Goal: Information Seeking & Learning: Learn about a topic

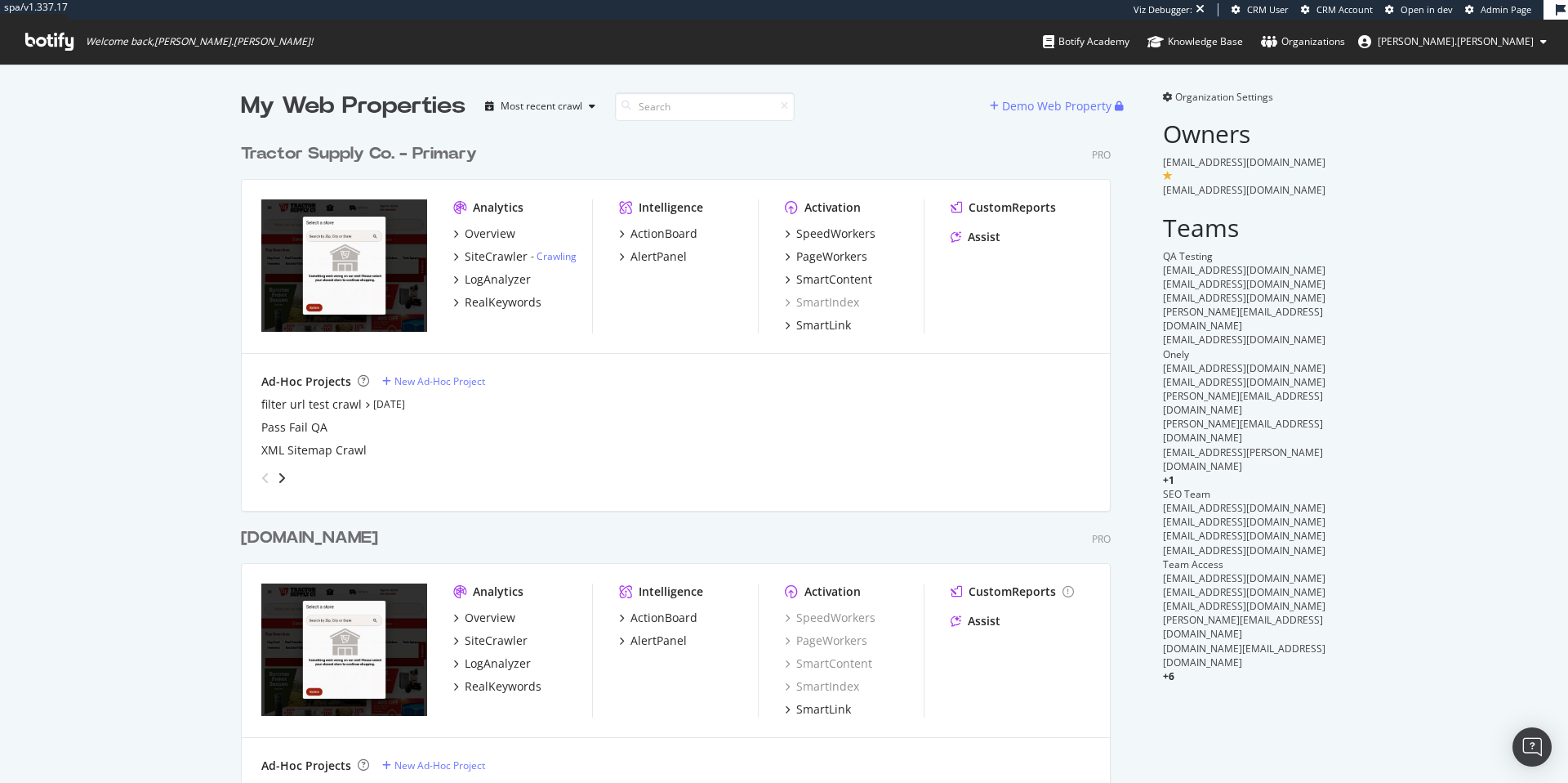
click at [410, 149] on div "Tractor Supply Co. - Primary" at bounding box center [358, 154] width 236 height 24
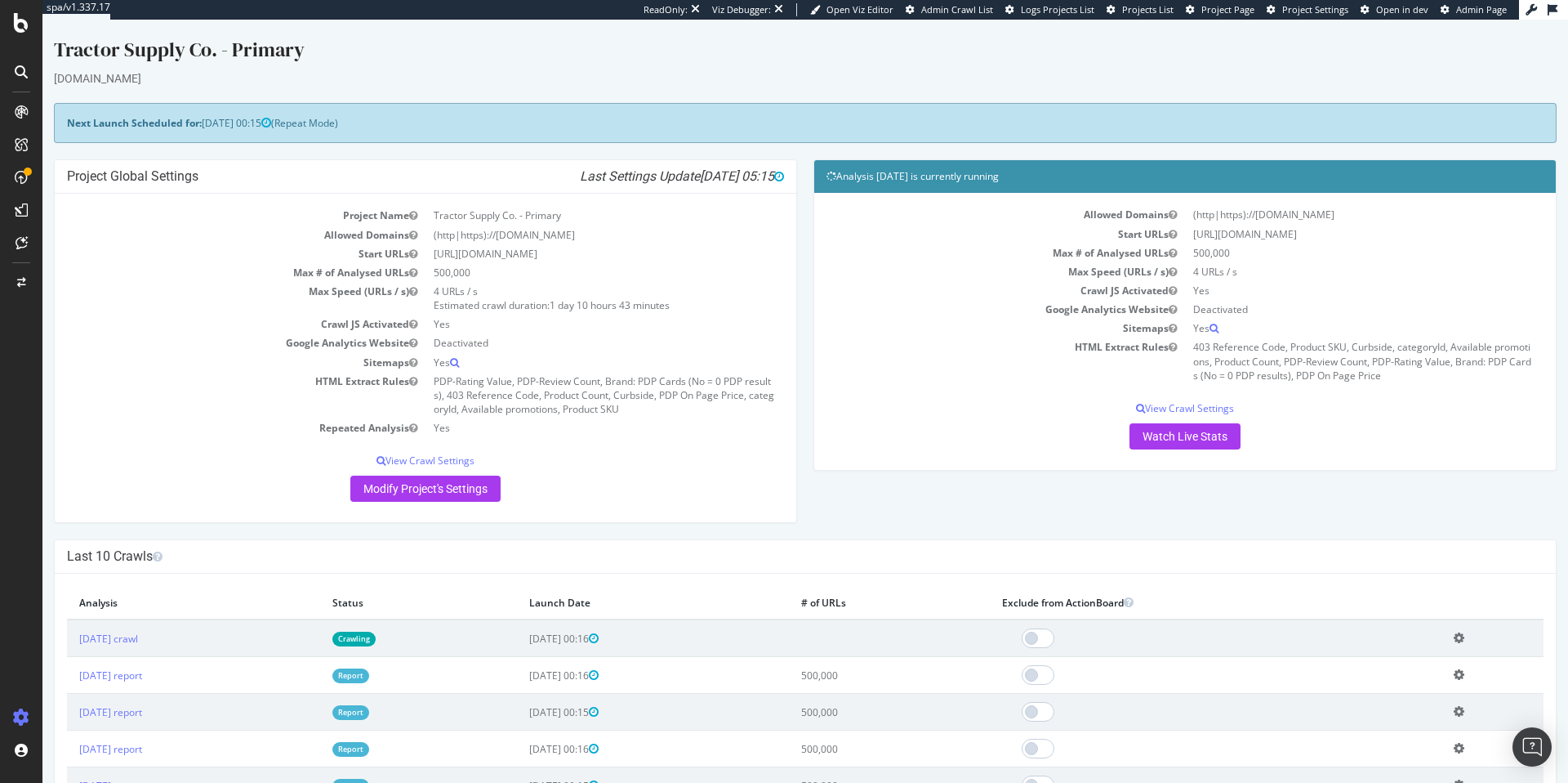
click at [949, 9] on span "Admin Crawl List" at bounding box center [958, 9] width 72 height 12
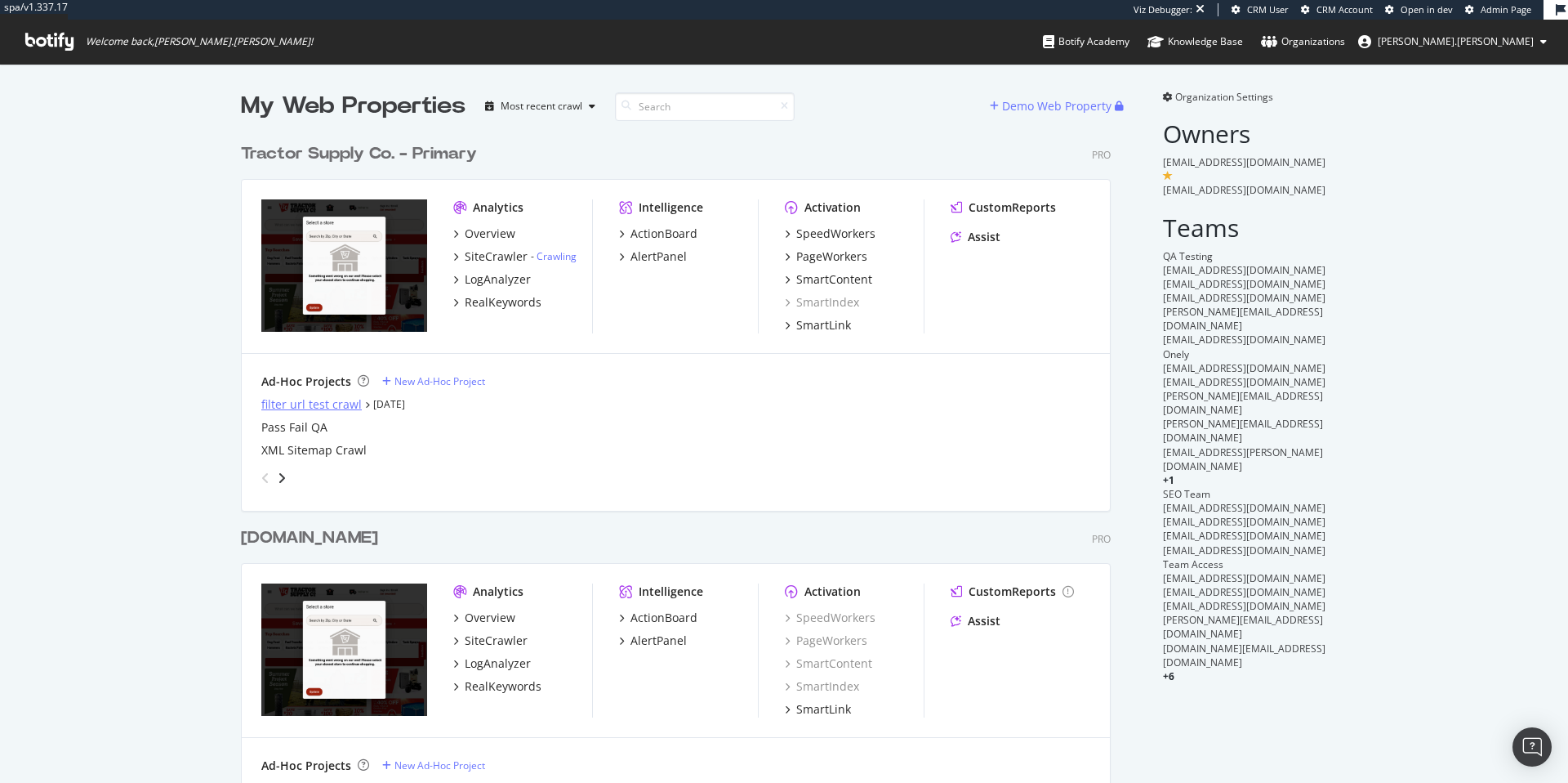
click at [266, 403] on div "filter url test crawl" at bounding box center [311, 405] width 100 height 17
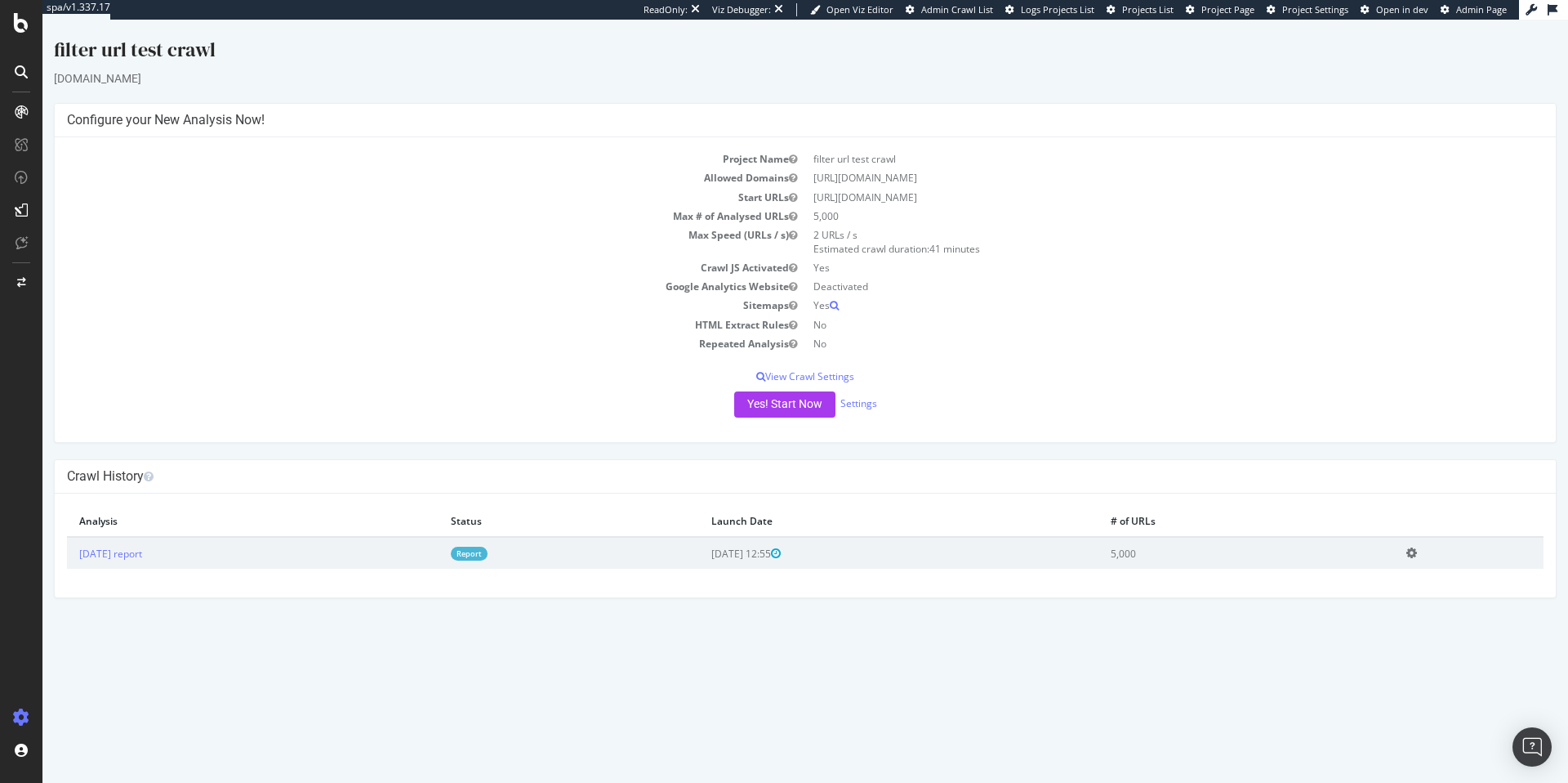
click at [487, 550] on link "Report" at bounding box center [470, 553] width 37 height 14
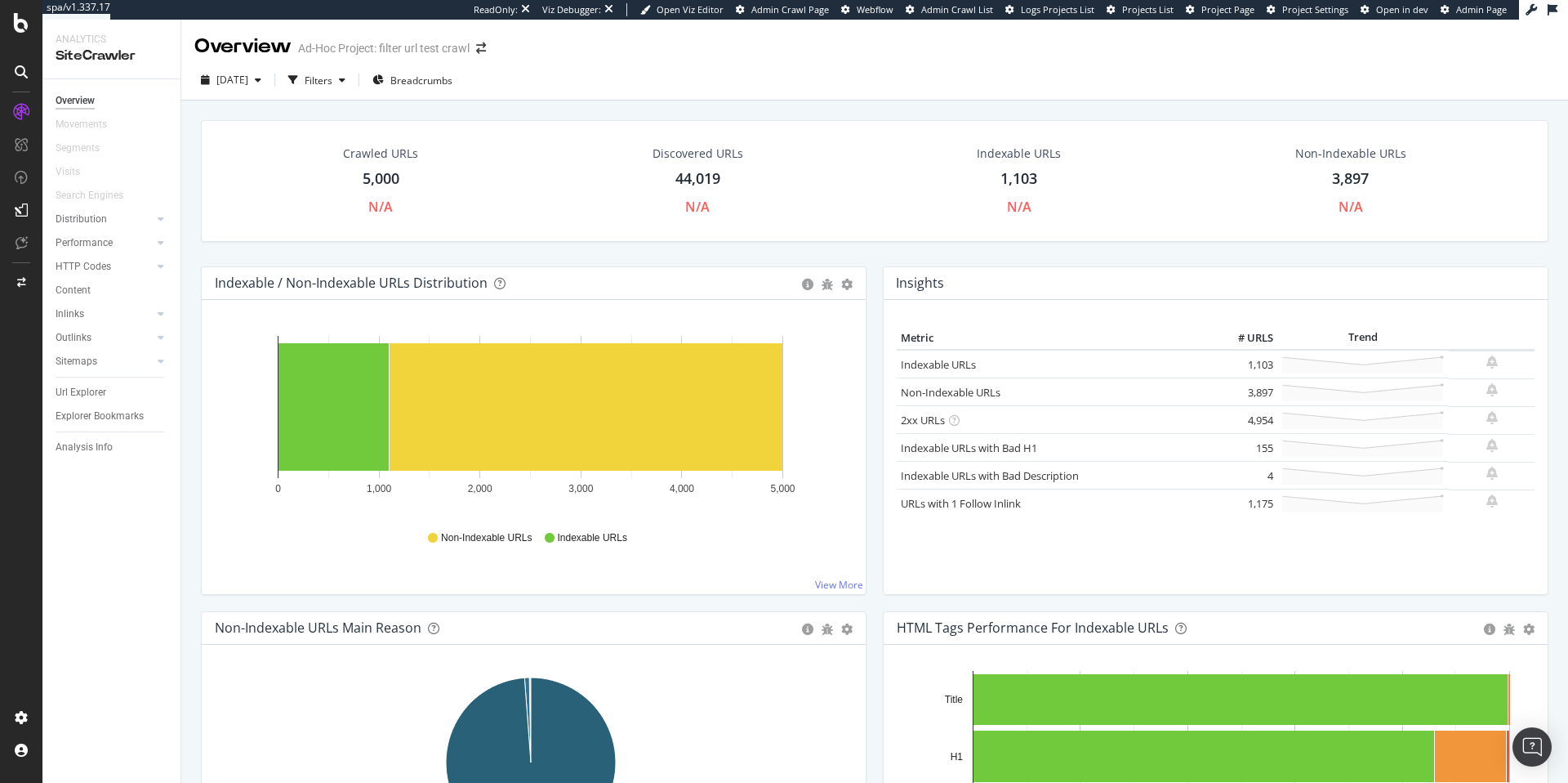
click at [371, 176] on div "5,000" at bounding box center [381, 179] width 37 height 21
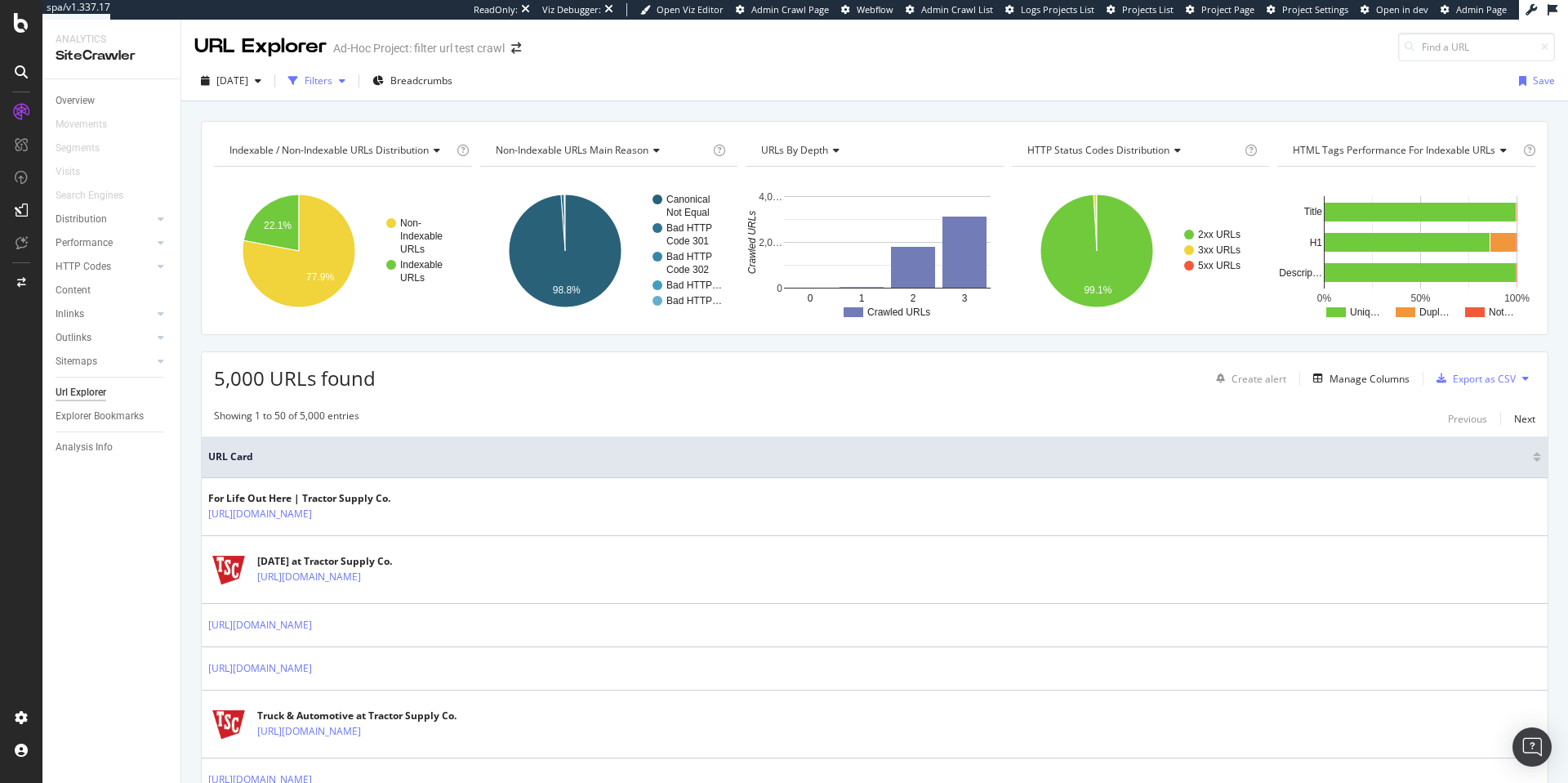
click at [332, 82] on div "Filters" at bounding box center [319, 80] width 28 height 14
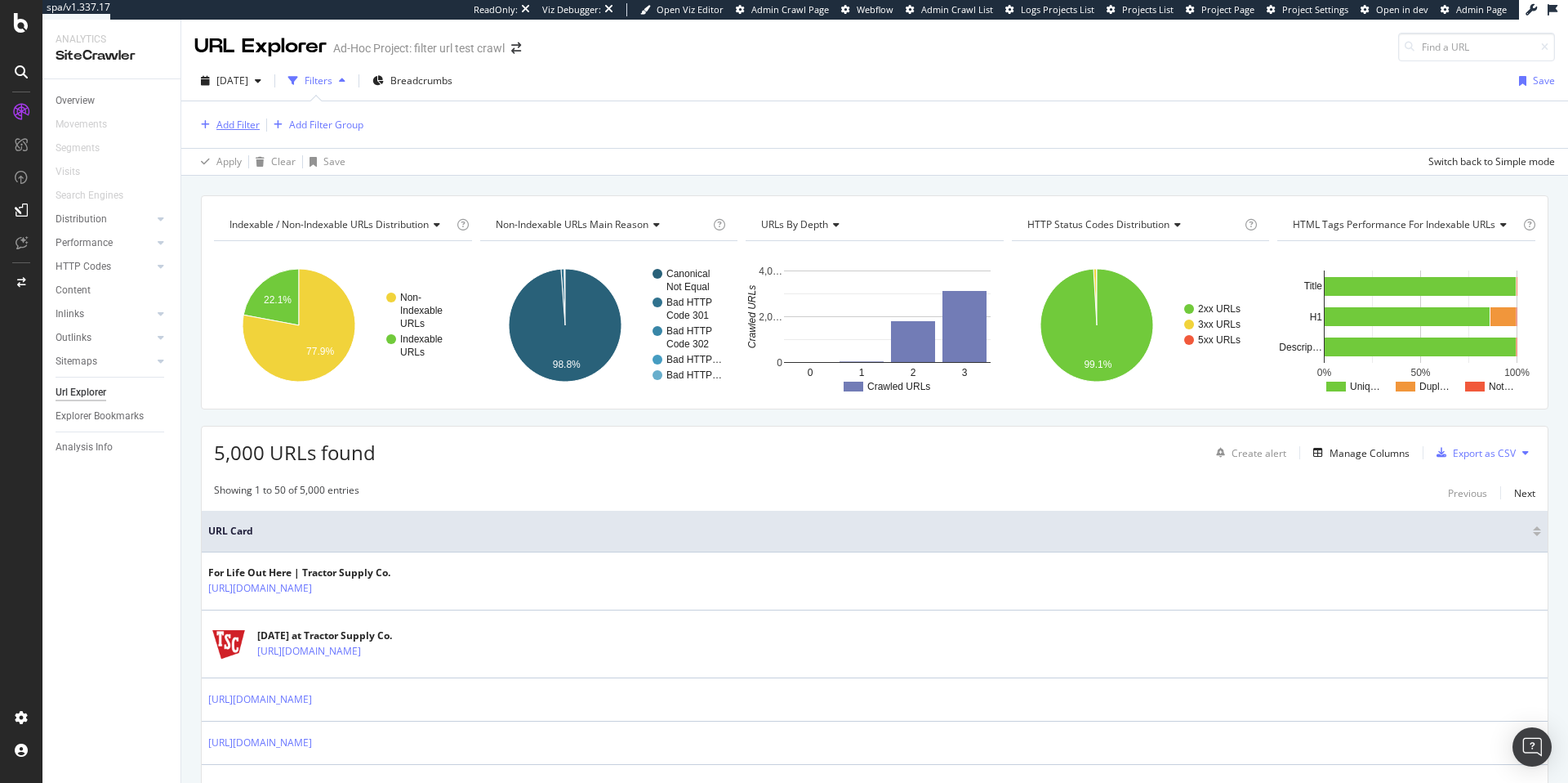
click at [231, 127] on div "Add Filter" at bounding box center [238, 124] width 44 height 14
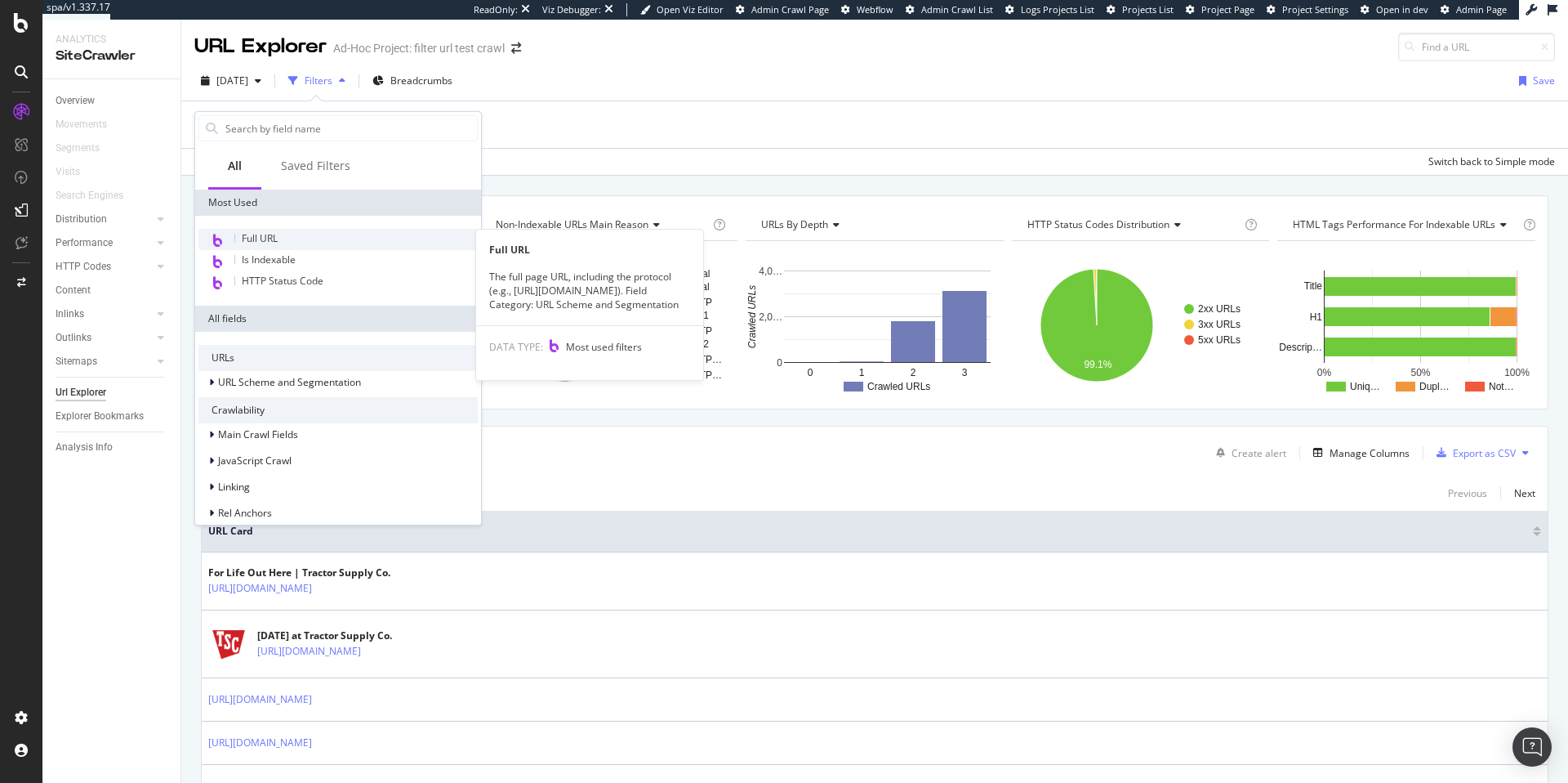
click at [264, 234] on span "Full URL" at bounding box center [259, 238] width 36 height 14
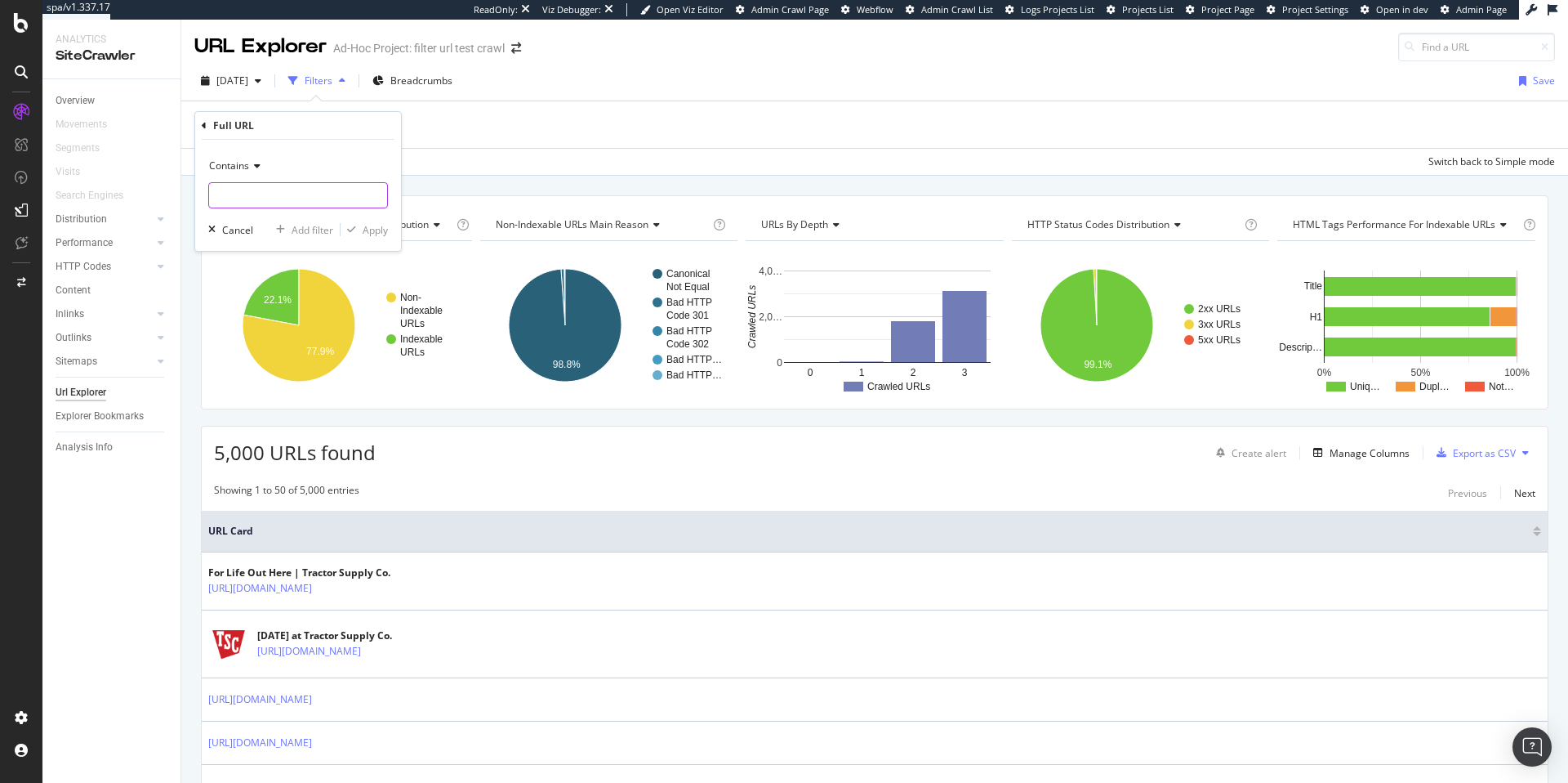
click at [277, 196] on input "text" at bounding box center [298, 196] width 178 height 26
type input "/f/"
click at [378, 232] on div "Apply" at bounding box center [374, 230] width 25 height 14
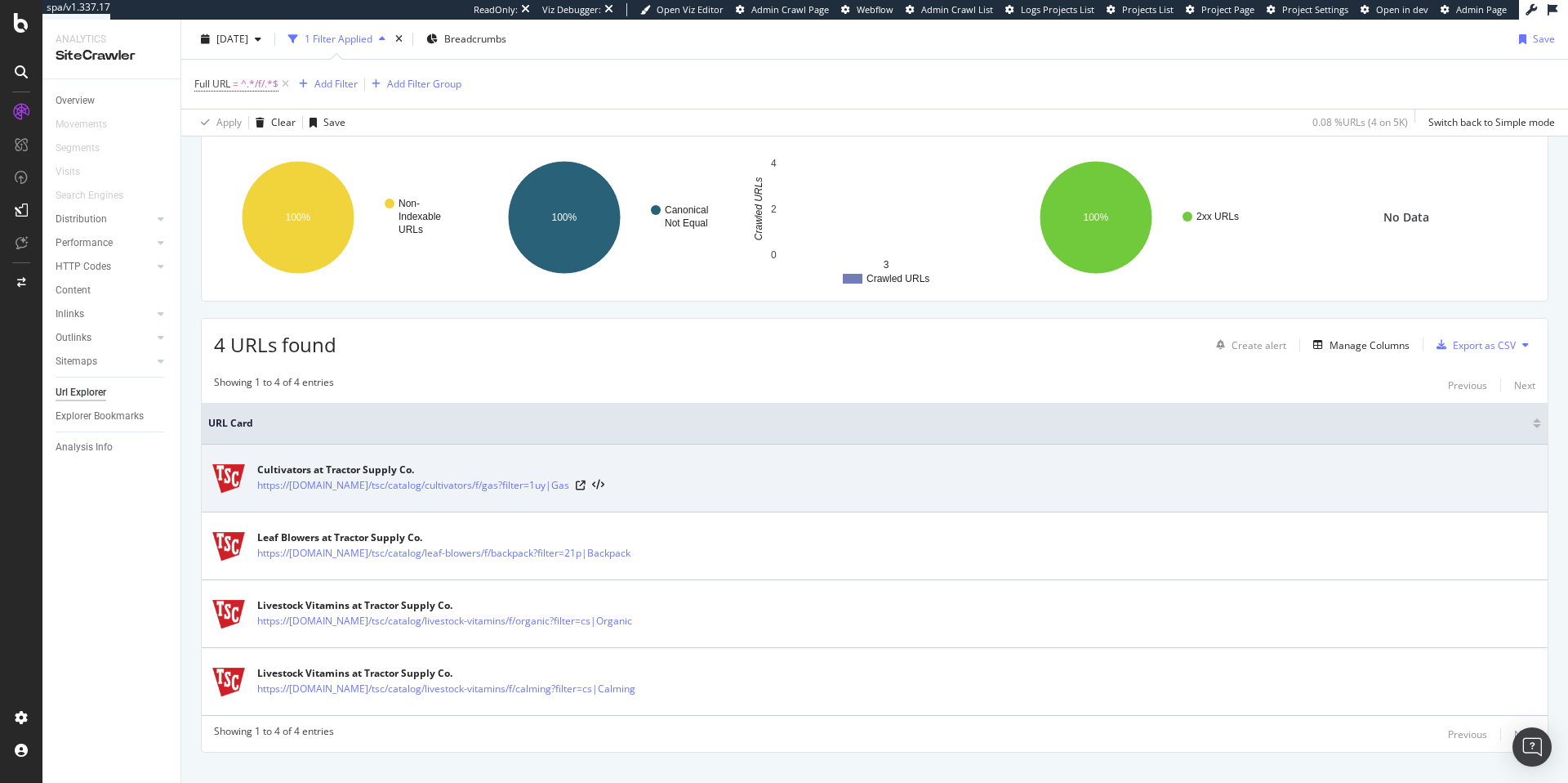
scroll to position [137, 0]
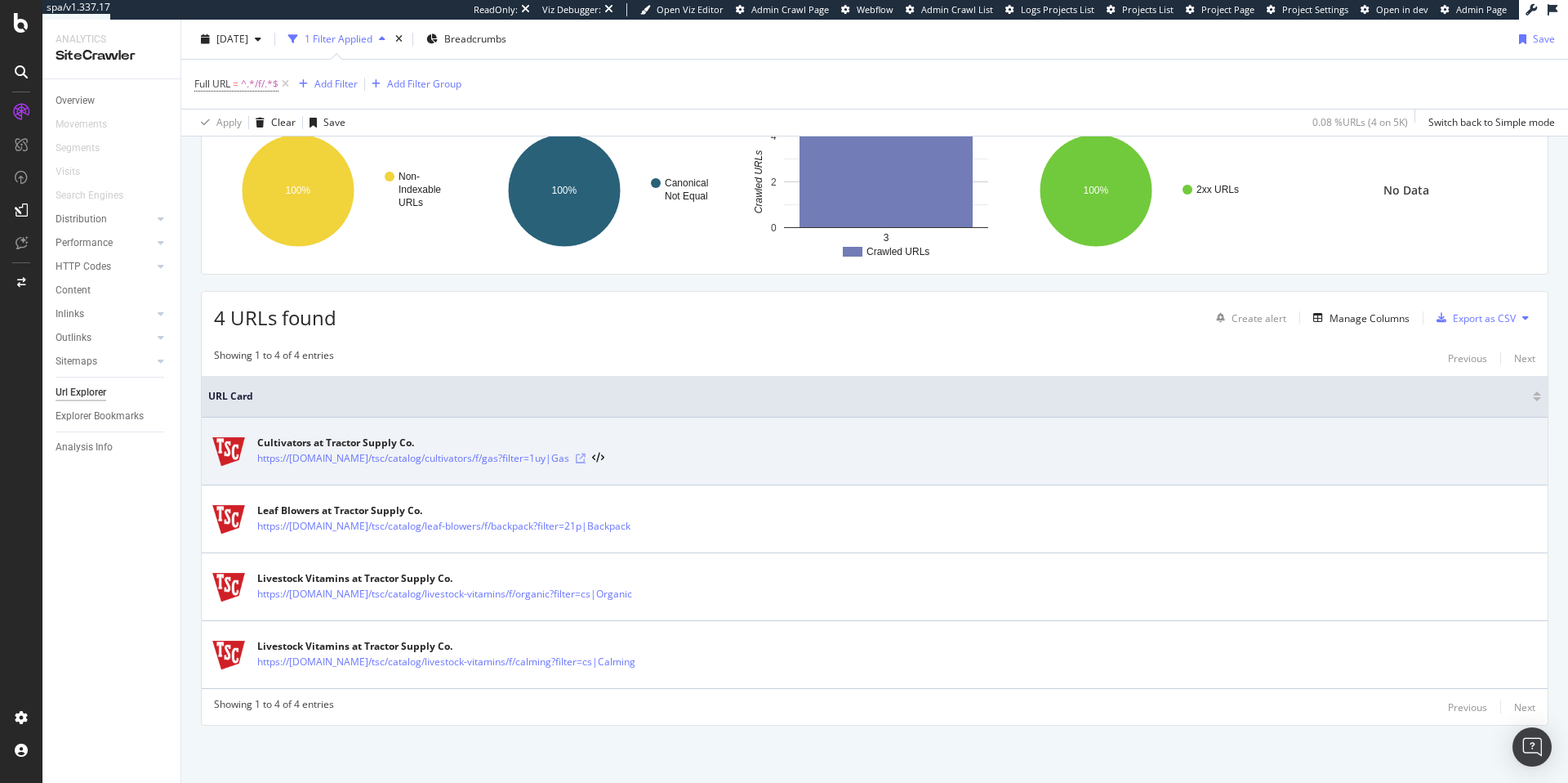
click at [585, 460] on icon at bounding box center [581, 458] width 10 height 10
click at [473, 462] on link "https://[DOMAIN_NAME]/tsc/catalog/cultivators/f/gas?filter=1uy|Gas" at bounding box center [413, 459] width 312 height 17
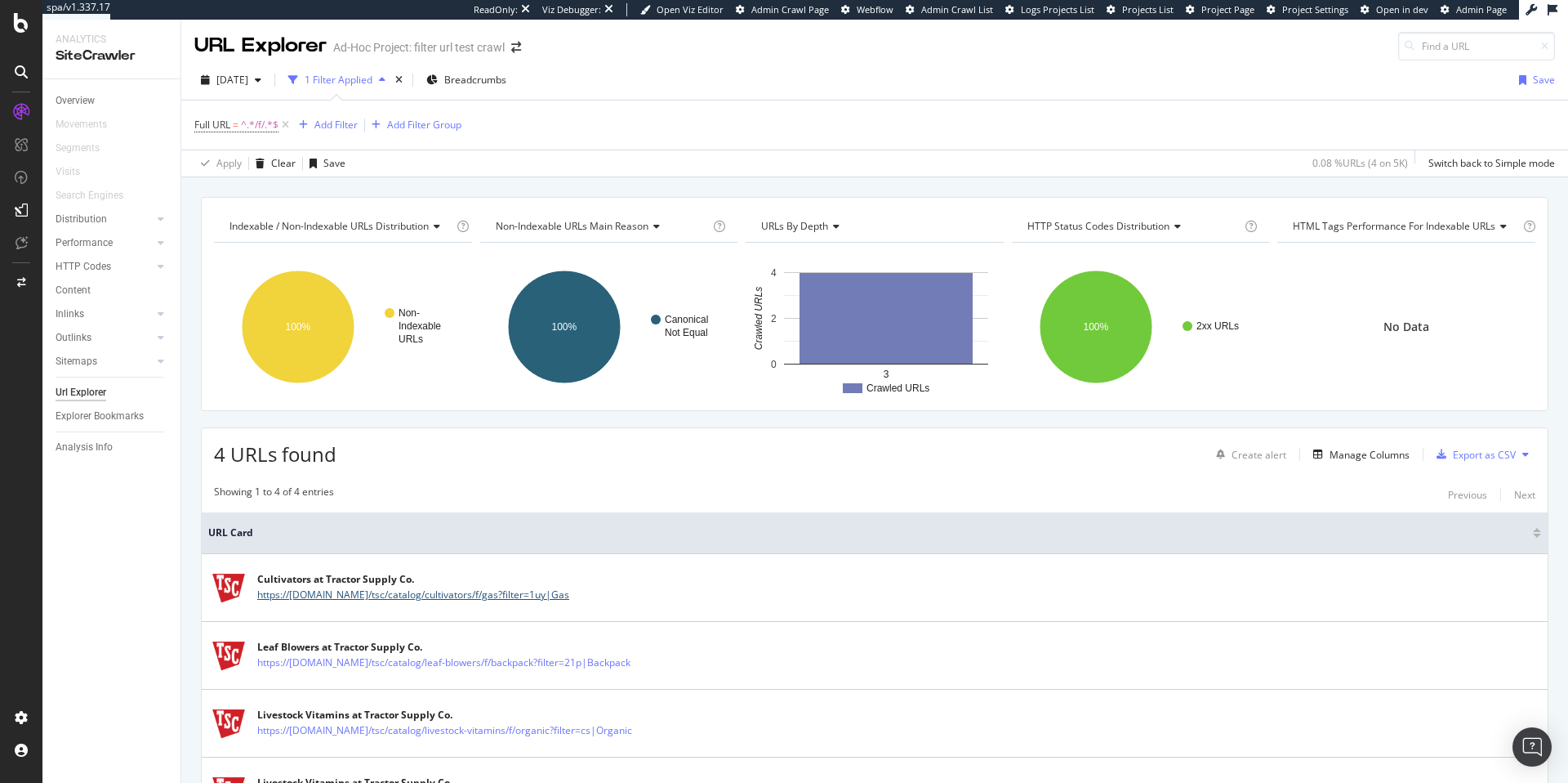
scroll to position [0, 0]
click at [238, 128] on span "Full URL = ^.*/f/.*$" at bounding box center [236, 126] width 84 height 15
click at [216, 195] on input "/f/" at bounding box center [286, 194] width 155 height 26
click at [216, 196] on input "/f/" at bounding box center [286, 194] width 155 height 26
type input ".com/f/"
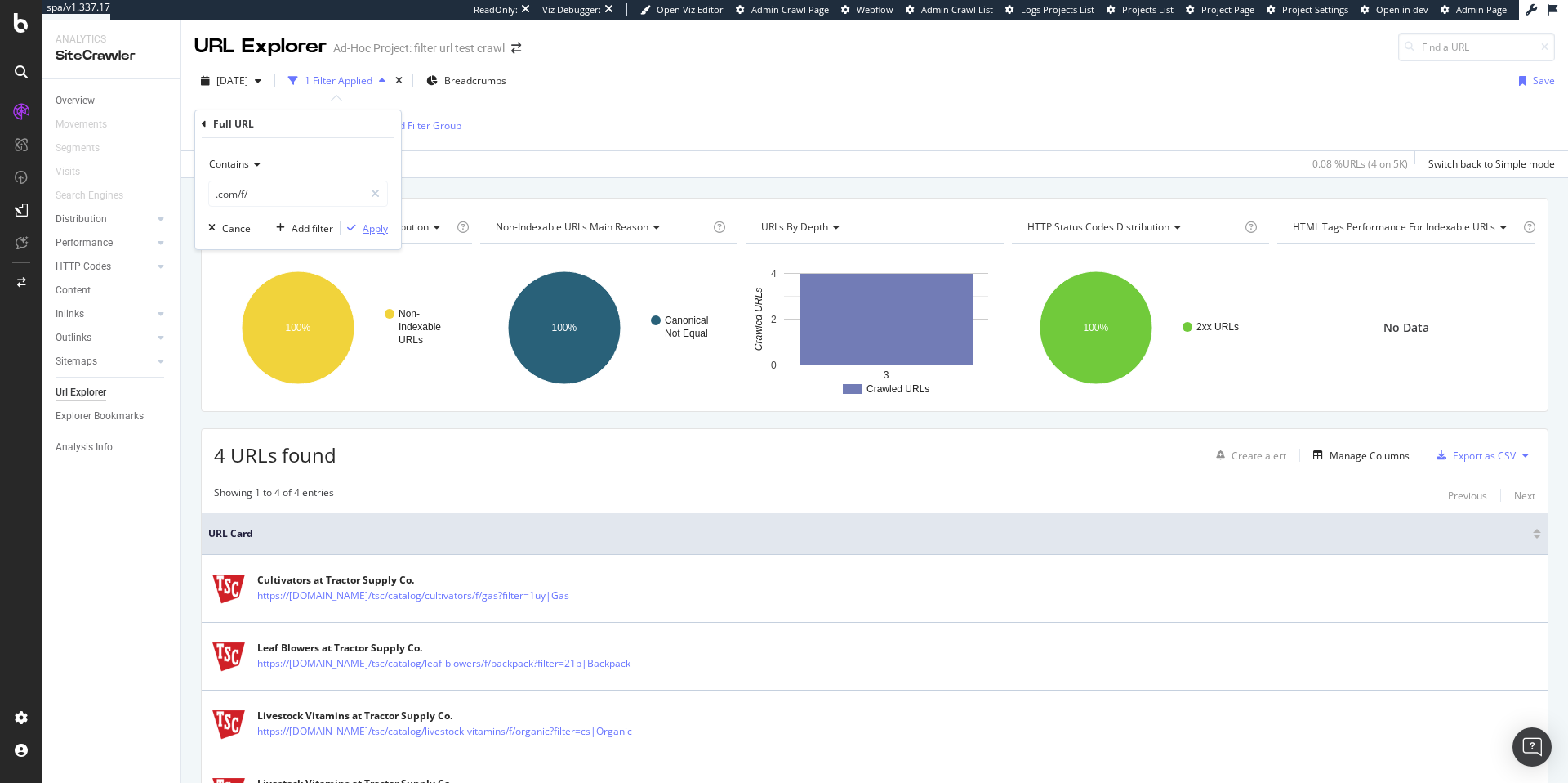
click at [373, 232] on div "Apply" at bounding box center [374, 228] width 25 height 14
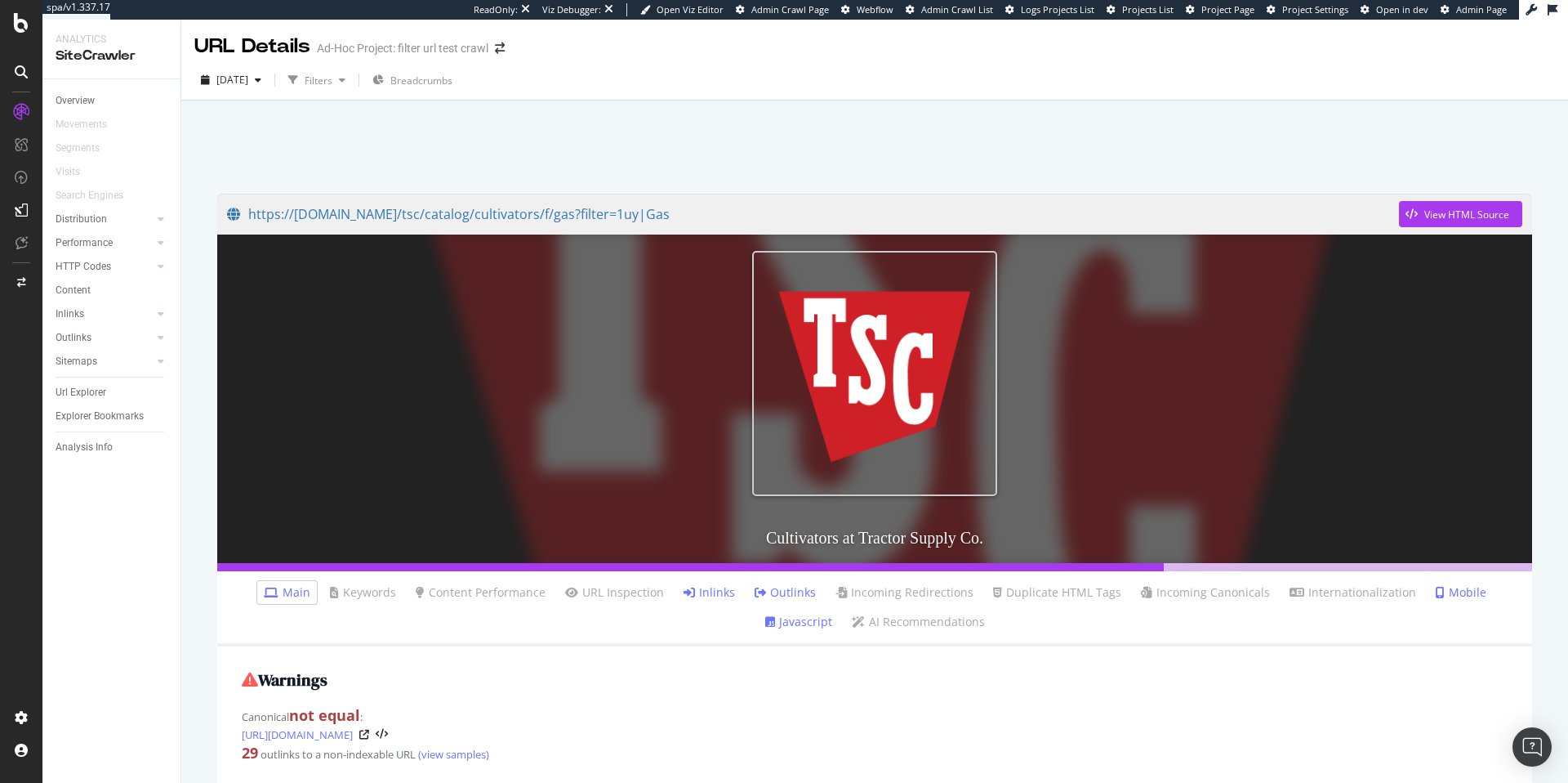
click at [684, 598] on link "Inlinks" at bounding box center [709, 592] width 52 height 17
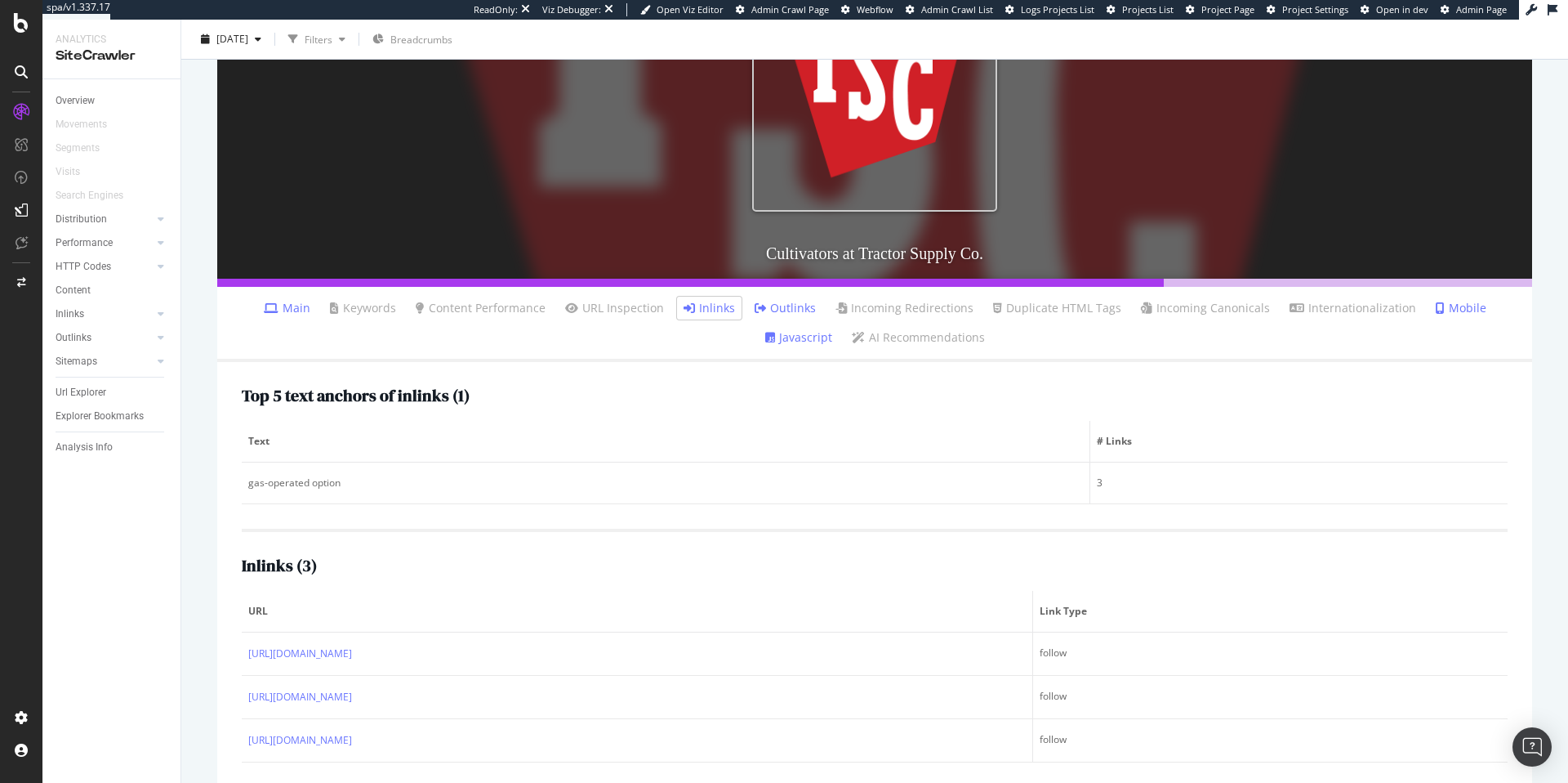
scroll to position [305, 0]
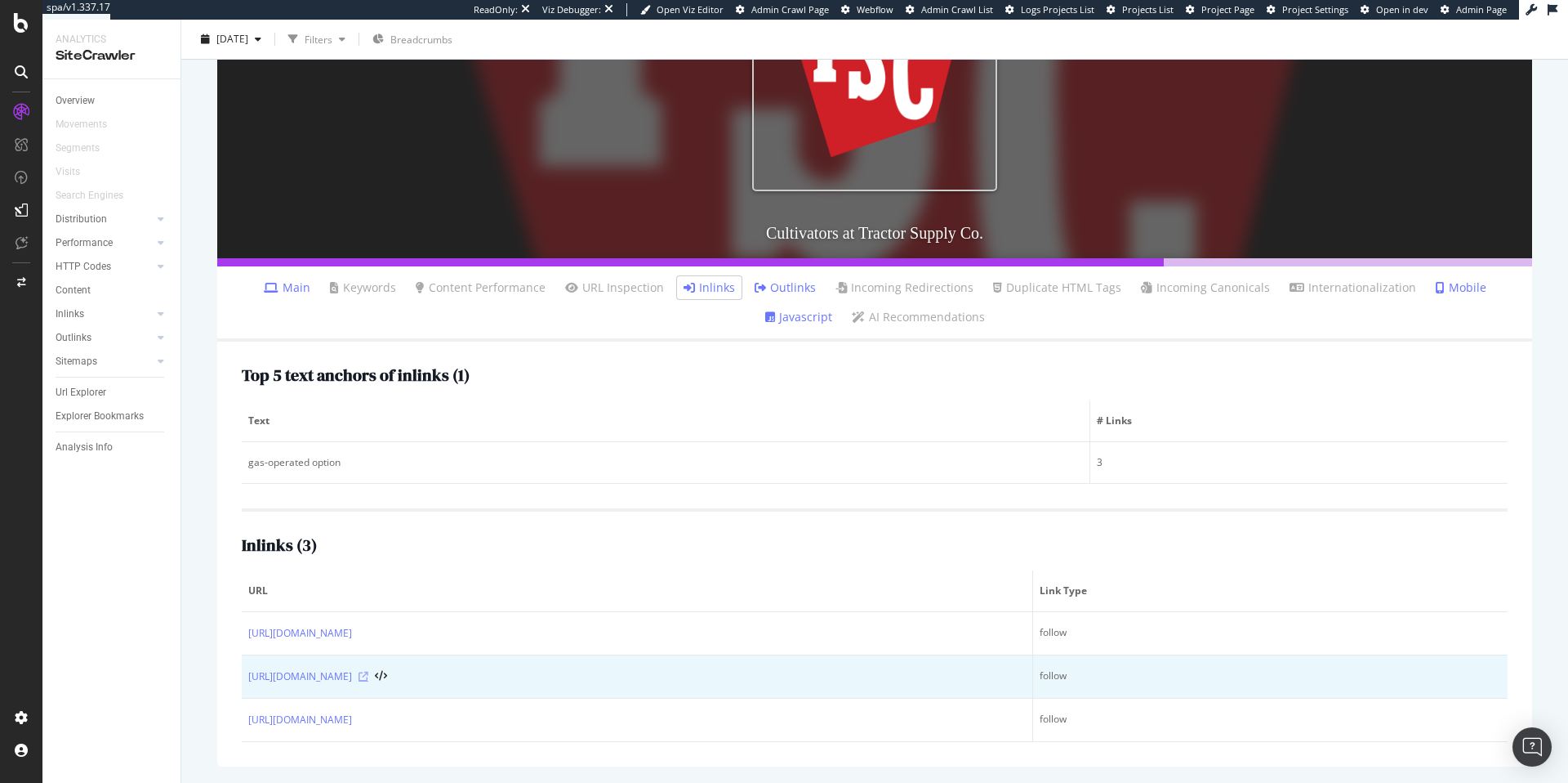
click at [369, 677] on icon at bounding box center [363, 676] width 10 height 10
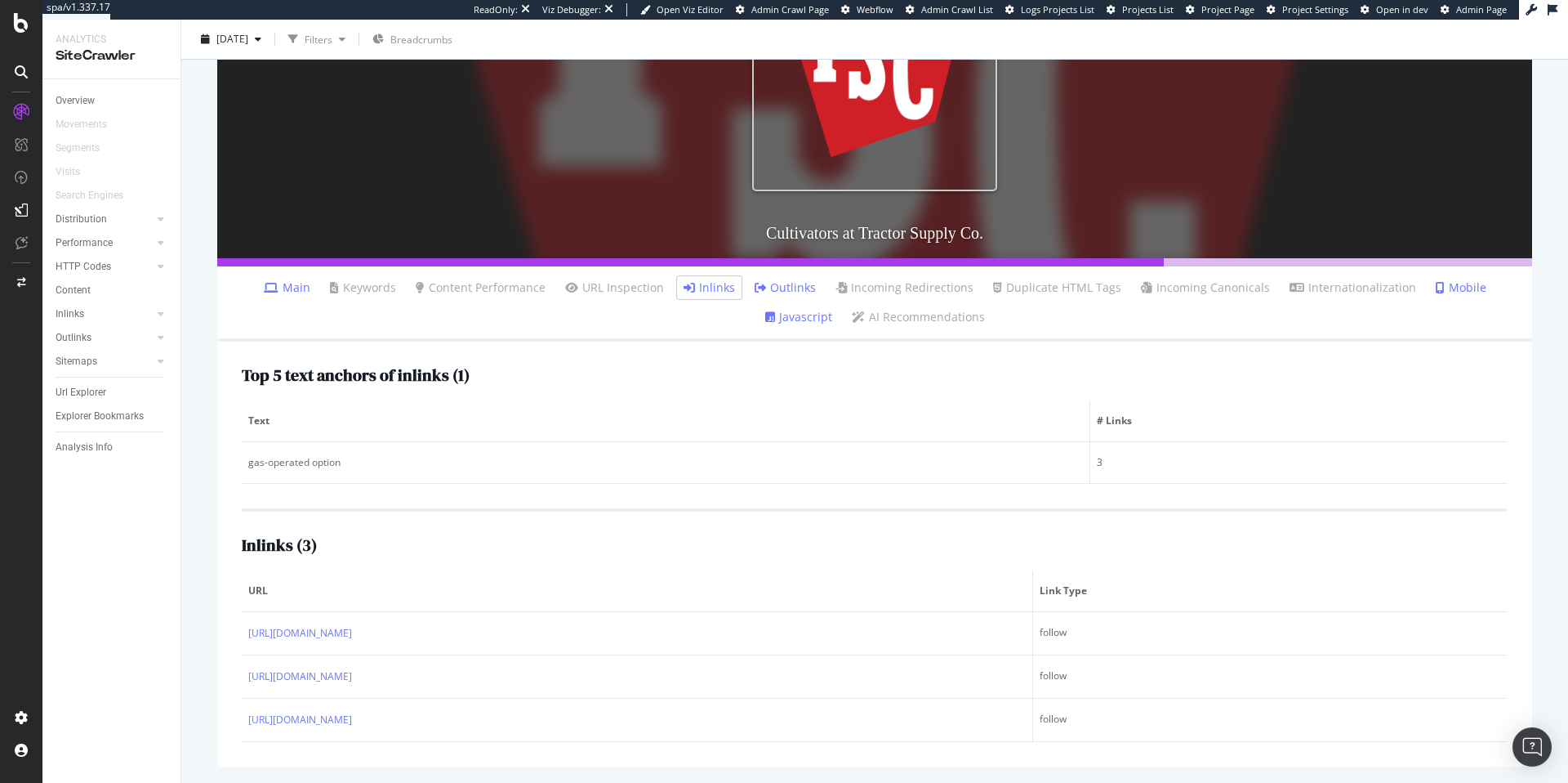
scroll to position [0, 0]
